Goal: Information Seeking & Learning: Check status

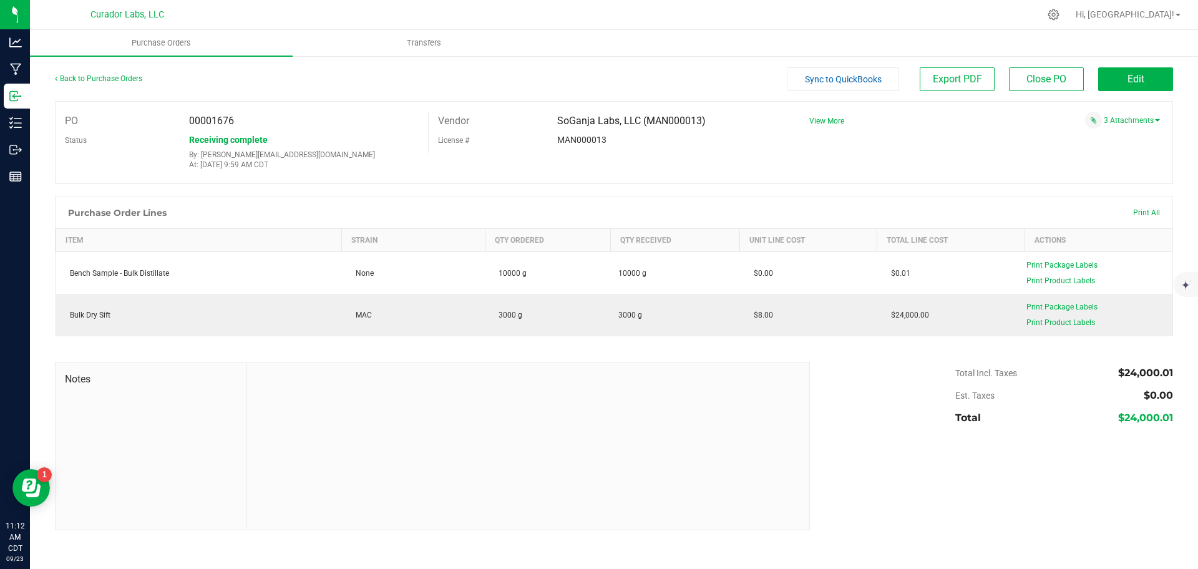
click at [120, 83] on div "Back to Purchase Orders" at bounding box center [195, 78] width 280 height 22
click at [120, 73] on div "Back to Purchase Orders" at bounding box center [195, 78] width 280 height 22
click at [115, 82] on link "Back to Purchase Orders" at bounding box center [98, 78] width 87 height 9
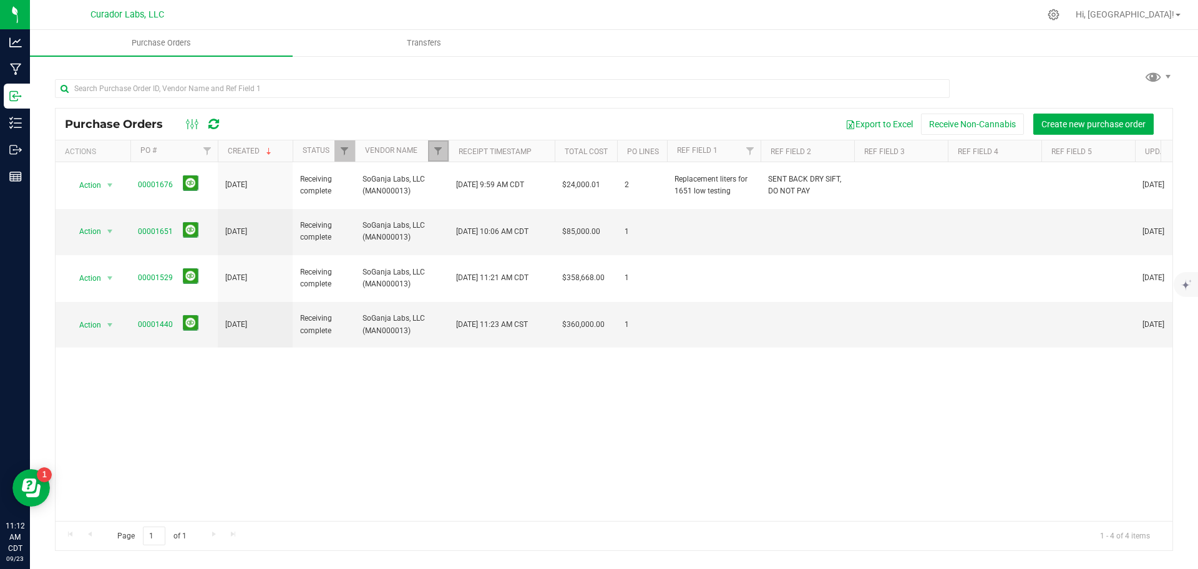
click at [436, 159] on link "Filter" at bounding box center [438, 150] width 21 height 21
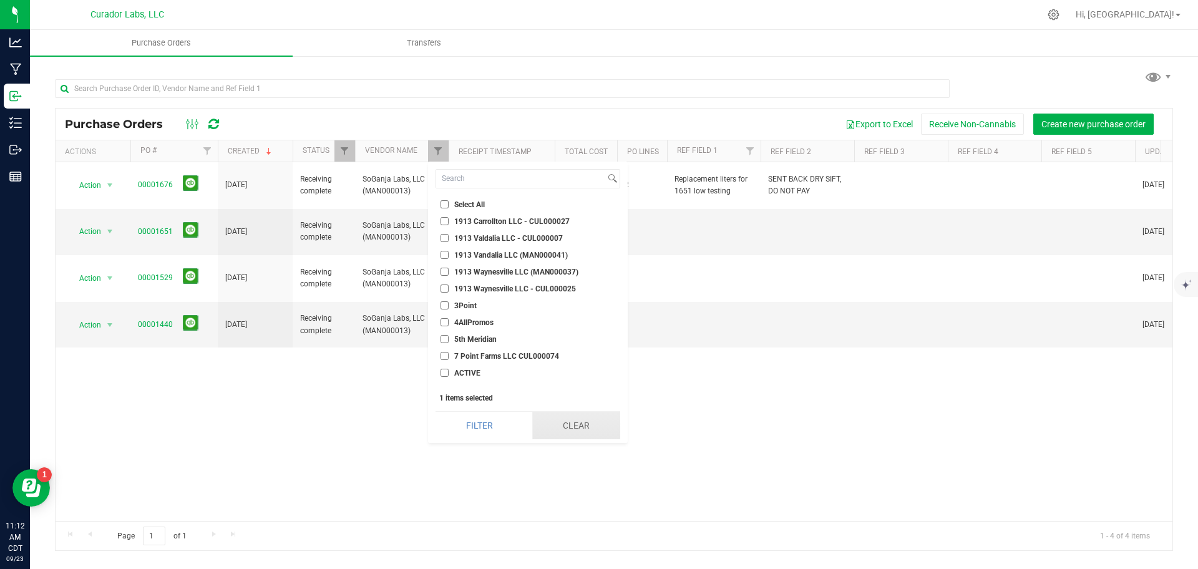
click at [588, 433] on button "Clear" at bounding box center [576, 425] width 88 height 27
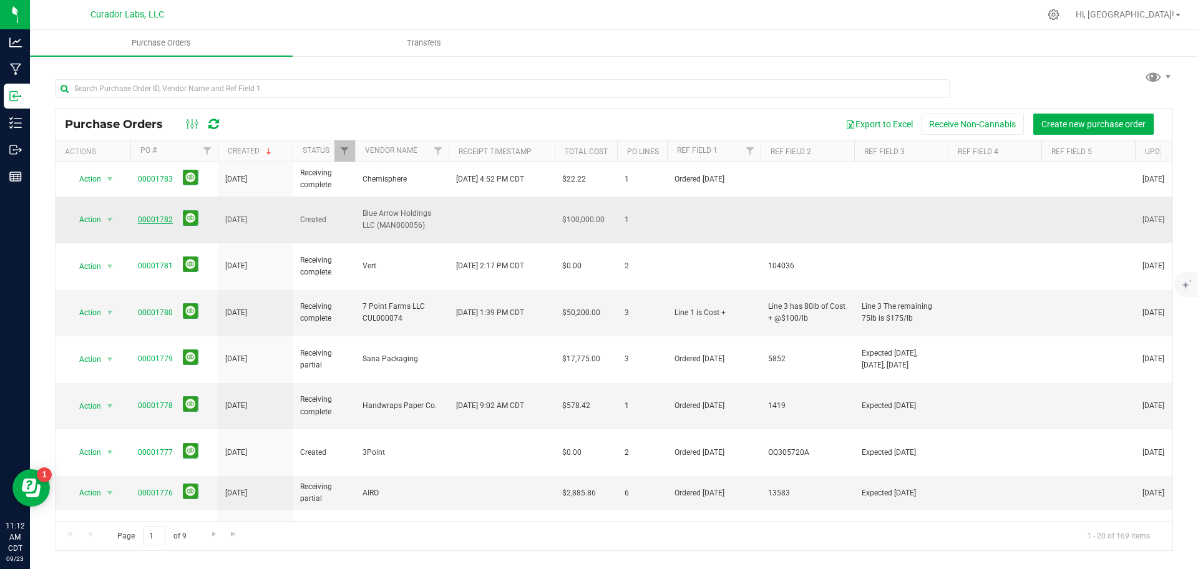
click at [162, 215] on link "00001782" at bounding box center [155, 219] width 35 height 9
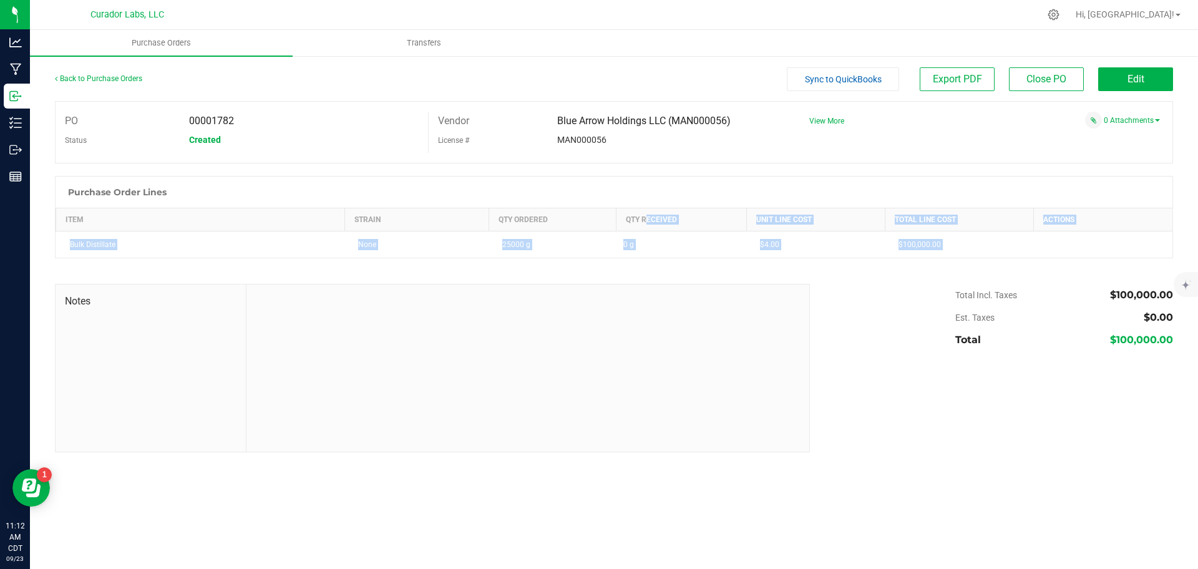
drag, startPoint x: 645, startPoint y: 222, endPoint x: 680, endPoint y: 261, distance: 52.6
click at [680, 261] on div "Back to Purchase Orders Sync to QuickBooks Export PDF Close PO Edit PO 00001782…" at bounding box center [614, 259] width 1118 height 385
click at [690, 276] on div at bounding box center [614, 277] width 1118 height 12
click at [823, 336] on div "Total Incl. Taxes $100,000.00 Est. Taxes $0.00 Total $100,000.00" at bounding box center [987, 317] width 373 height 67
